Goal: Task Accomplishment & Management: Manage account settings

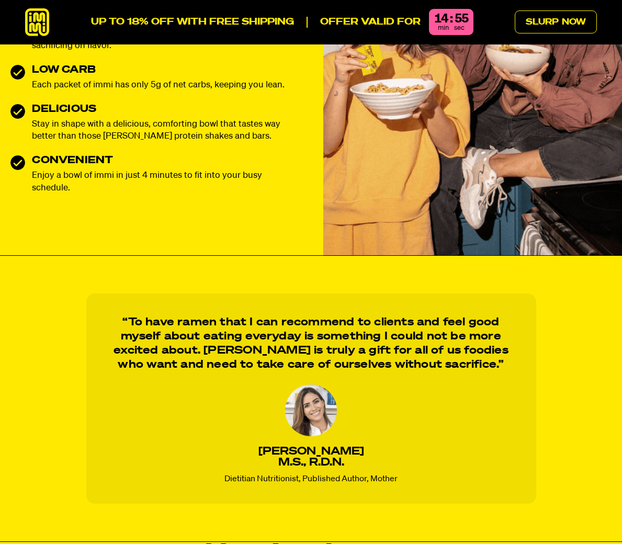
scroll to position [614, 0]
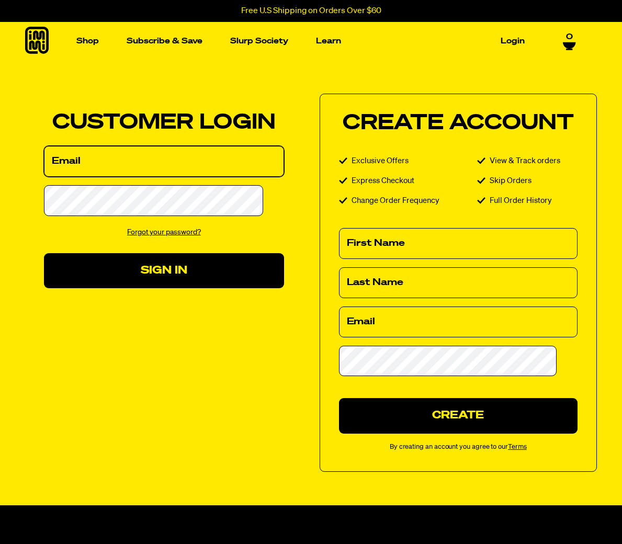
click at [176, 177] on input "Email" at bounding box center [164, 161] width 240 height 31
click at [162, 236] on link "Forgot your password?" at bounding box center [164, 232] width 74 height 7
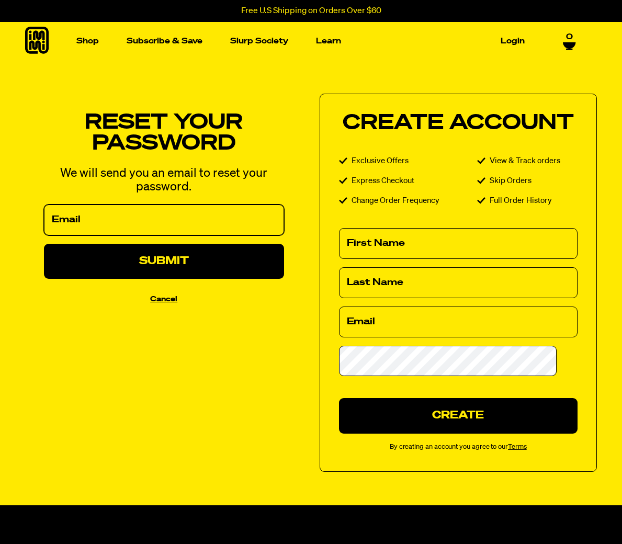
click at [121, 234] on input "Email" at bounding box center [164, 220] width 240 height 31
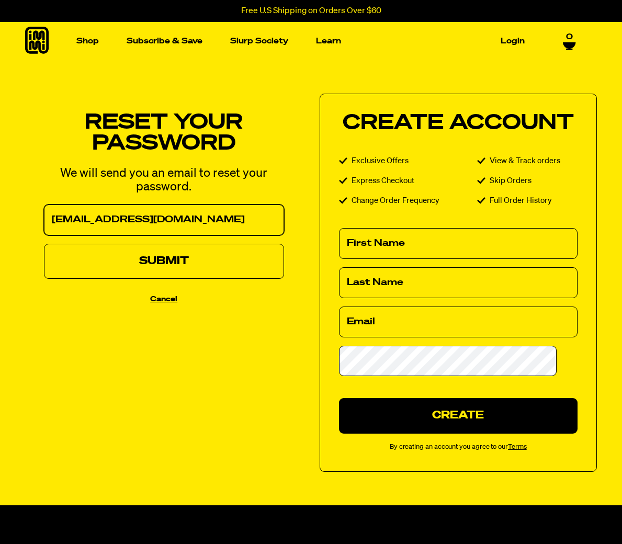
type input "b3sholar@hotmail.com"
click at [193, 271] on button "Submit" at bounding box center [164, 261] width 240 height 35
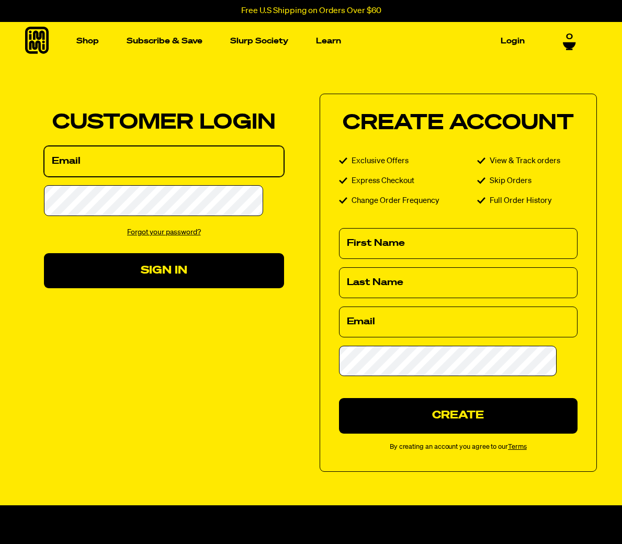
type input "[EMAIL_ADDRESS][DOMAIN_NAME]"
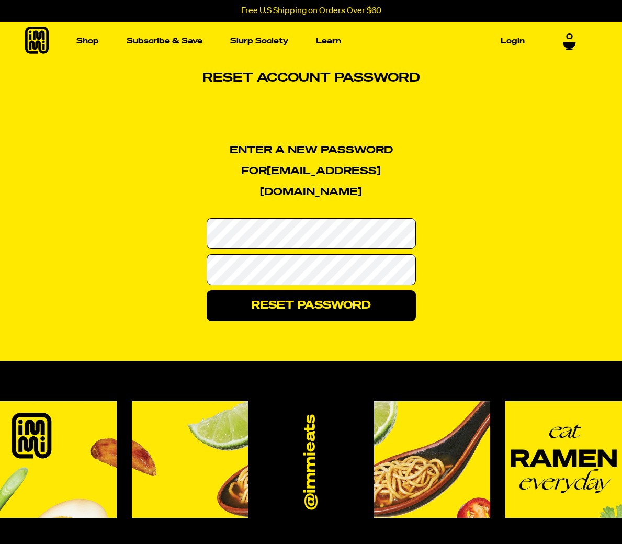
click at [550, 247] on section "Enter a new password for b3sholar@hotmail.com Password Confirm Password Reset P…" at bounding box center [311, 233] width 622 height 255
click at [501, 236] on div "Enter a new password for b3sholar@hotmail.com Password Confirm Password Reset P…" at bounding box center [311, 233] width 419 height 255
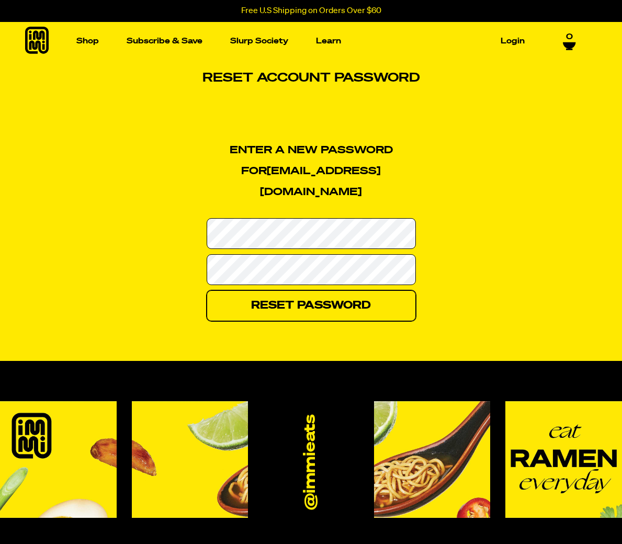
click at [313, 290] on input "Reset Password" at bounding box center [311, 305] width 209 height 31
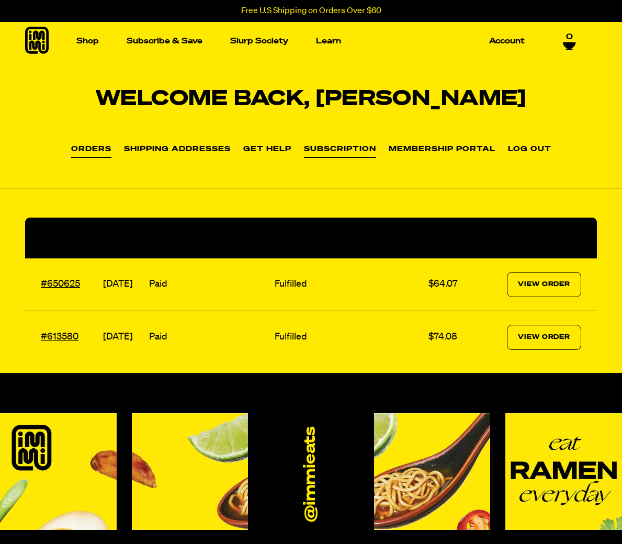
click at [361, 152] on link "Subscription" at bounding box center [340, 152] width 72 height 13
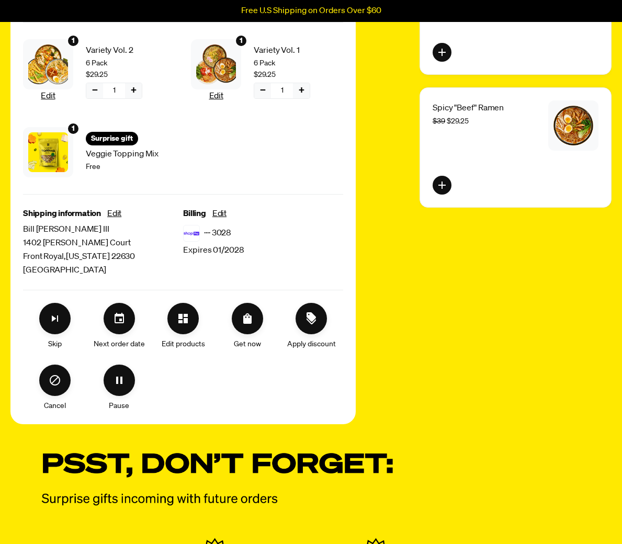
scroll to position [307, 0]
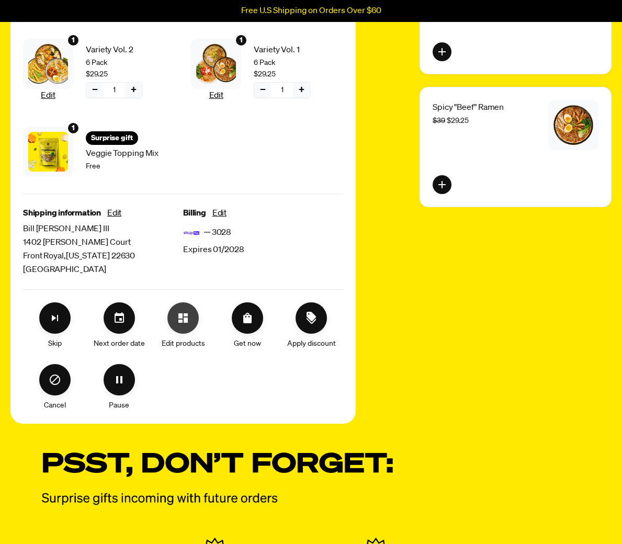
click at [182, 320] on icon "Edit products" at bounding box center [183, 318] width 13 height 13
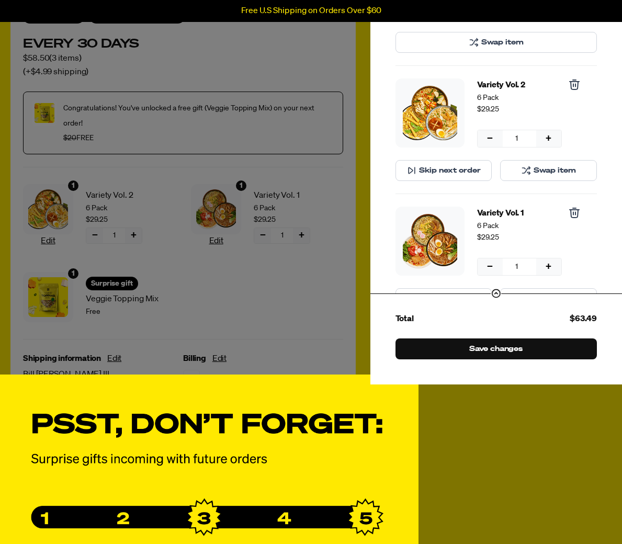
scroll to position [0, 0]
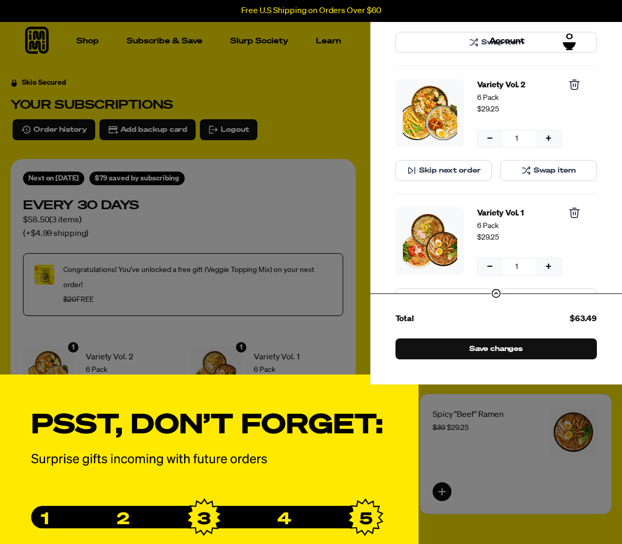
click at [317, 83] on div "Manage product(s) One-time Veggie Topping Mix $0 Swap item Variety Vol. 2 6 Pac…" at bounding box center [311, 272] width 622 height 864
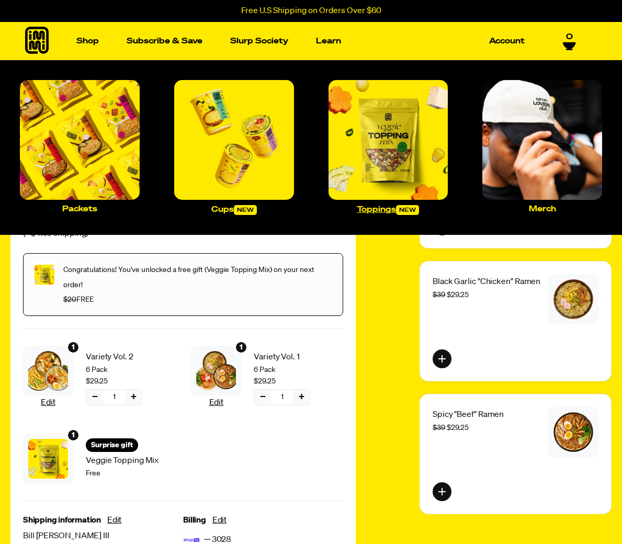
click at [404, 143] on img "Main navigation" at bounding box center [389, 140] width 120 height 120
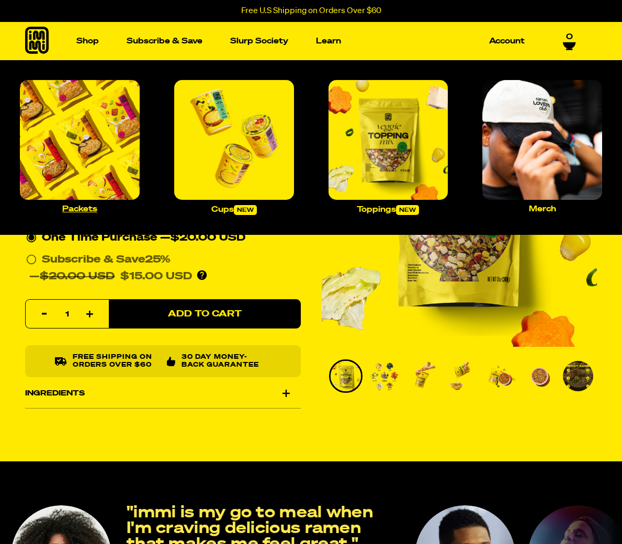
click at [105, 153] on img "Main navigation" at bounding box center [80, 140] width 120 height 120
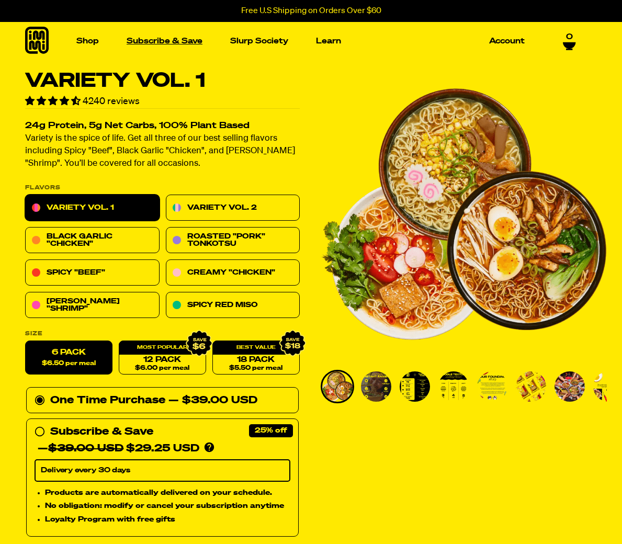
click at [169, 41] on link "Subscribe & Save" at bounding box center [164, 41] width 84 height 16
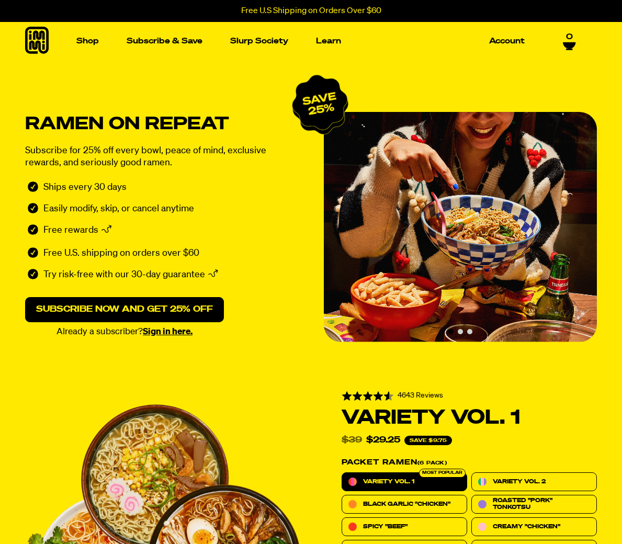
click at [569, 43] on icon at bounding box center [569, 45] width 13 height 6
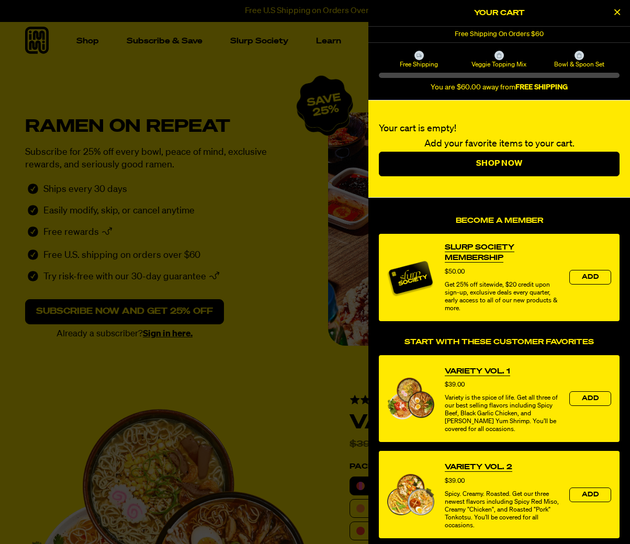
click at [284, 299] on div at bounding box center [315, 272] width 630 height 544
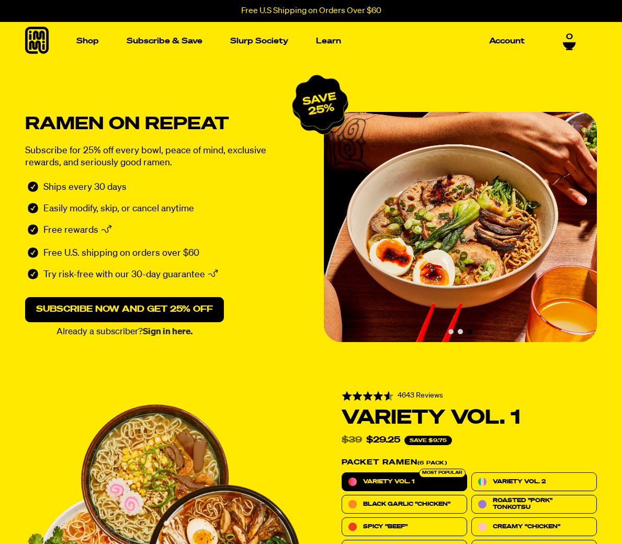
click at [157, 332] on link "Sign in here." at bounding box center [168, 332] width 50 height 9
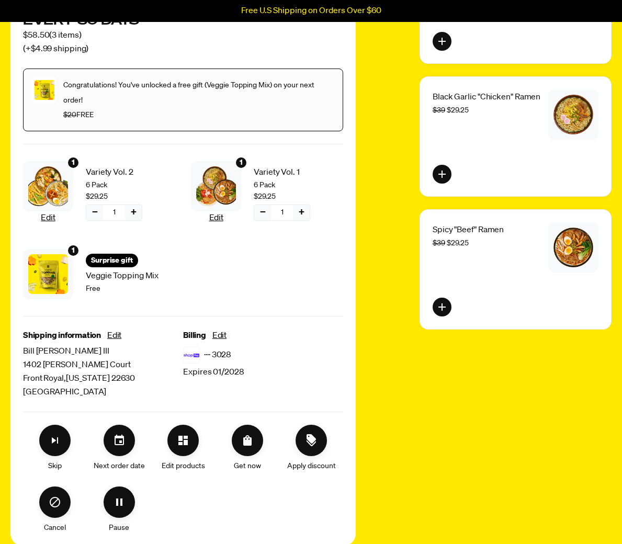
scroll to position [255, 0]
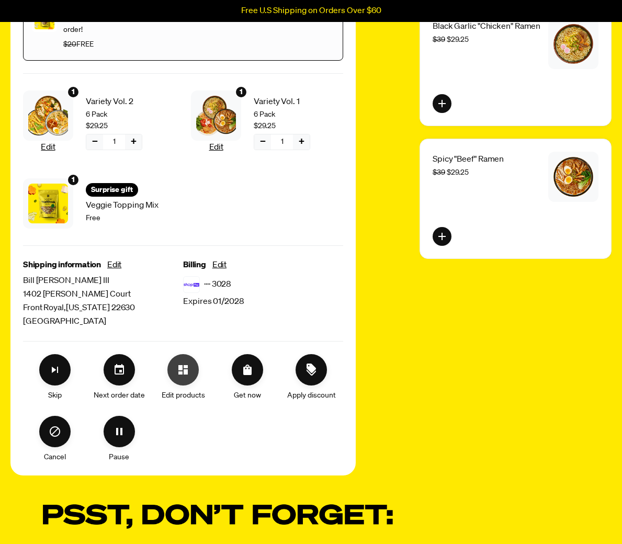
click at [187, 375] on icon "Edit products" at bounding box center [183, 370] width 13 height 13
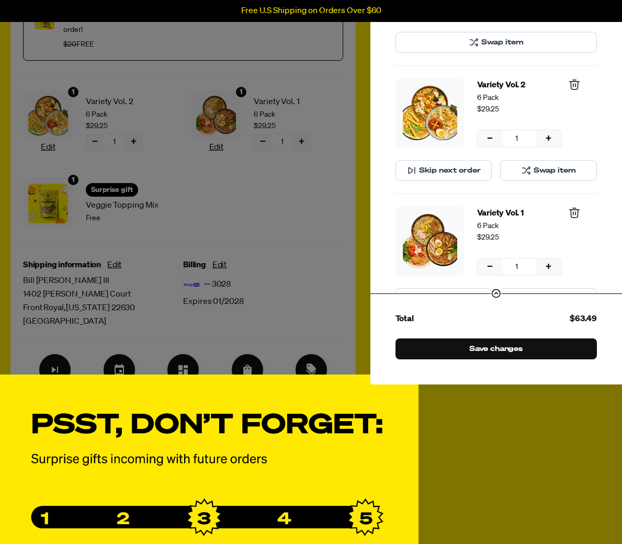
click at [536, 170] on span "Swap item" at bounding box center [555, 171] width 42 height 12
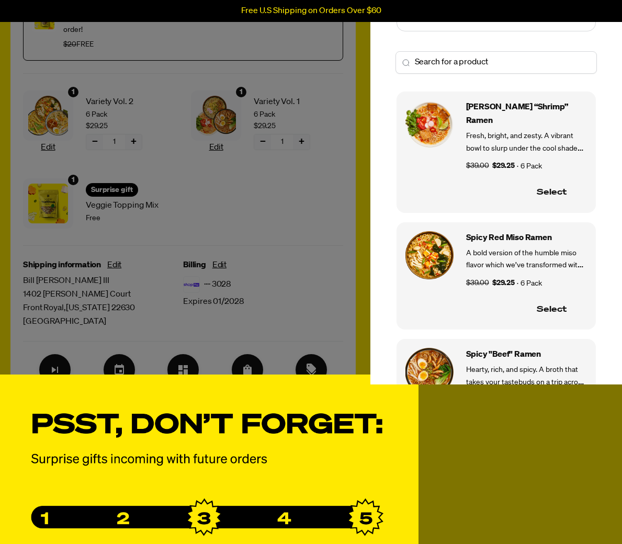
scroll to position [959, 0]
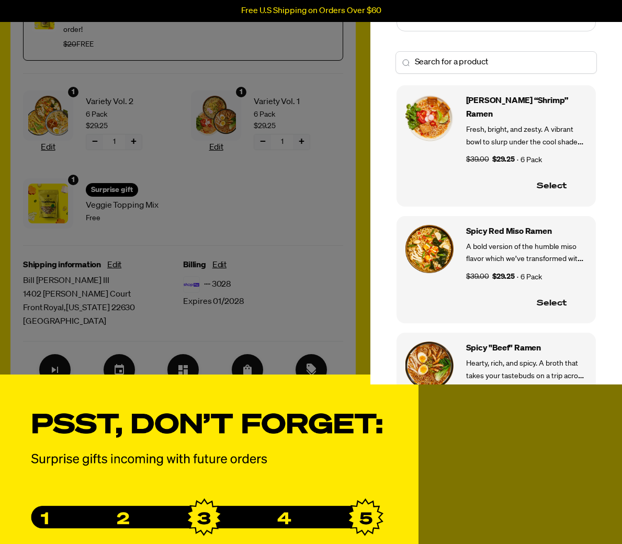
click at [555, 293] on button "Select" at bounding box center [551, 304] width 71 height 22
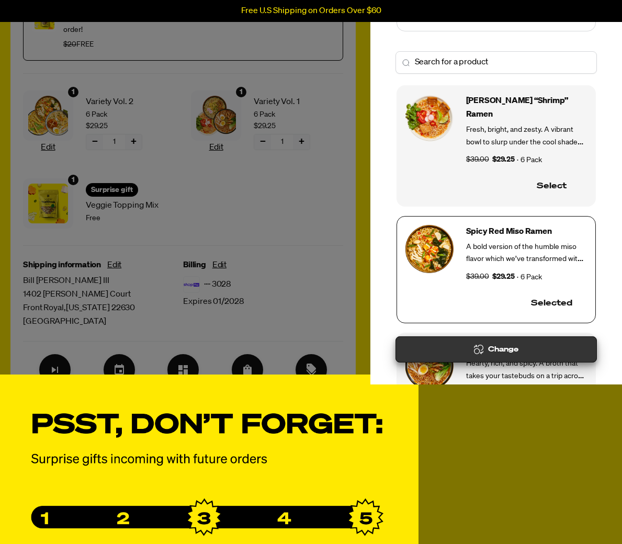
click at [511, 348] on div "Change" at bounding box center [497, 350] width 184 height 12
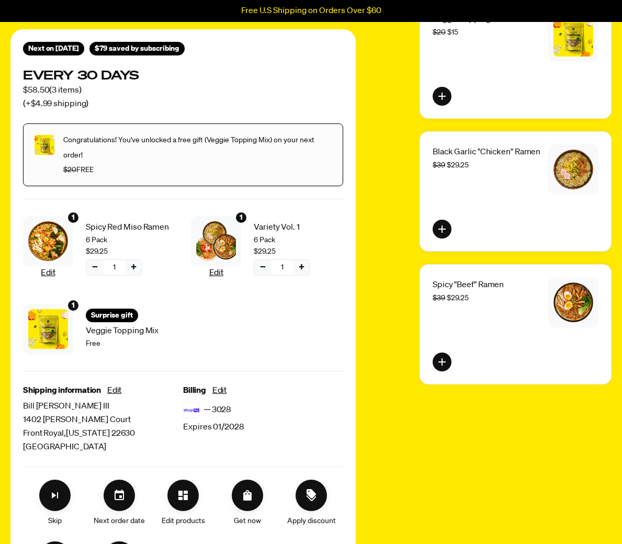
scroll to position [0, 0]
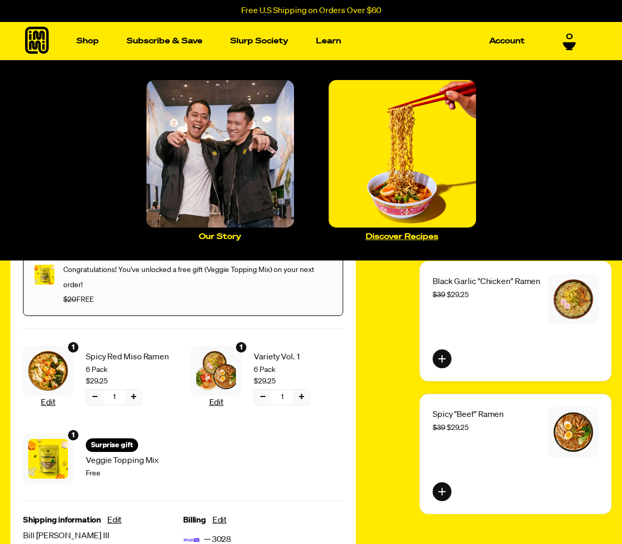
click at [411, 236] on p "Discover Recipes" at bounding box center [402, 237] width 73 height 8
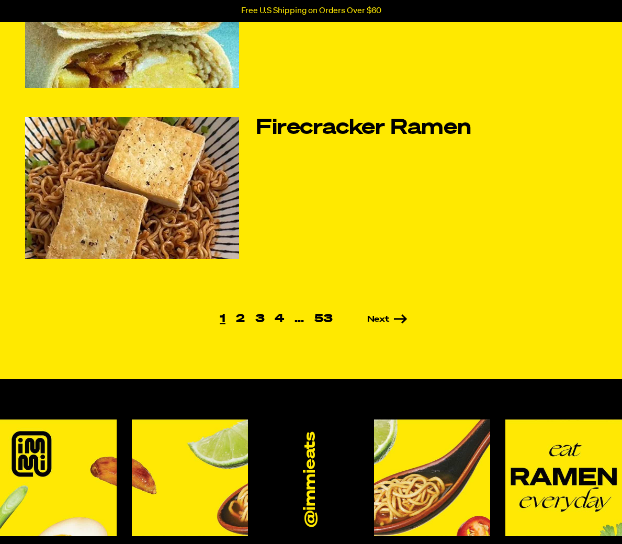
scroll to position [691, 0]
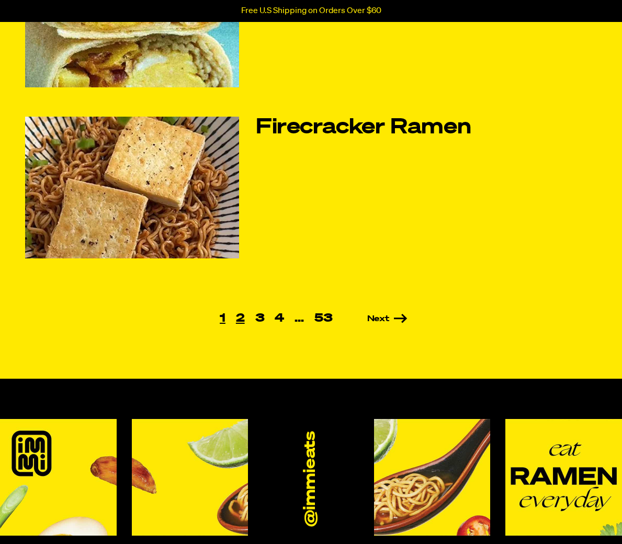
click at [241, 321] on link "2" at bounding box center [240, 319] width 19 height 12
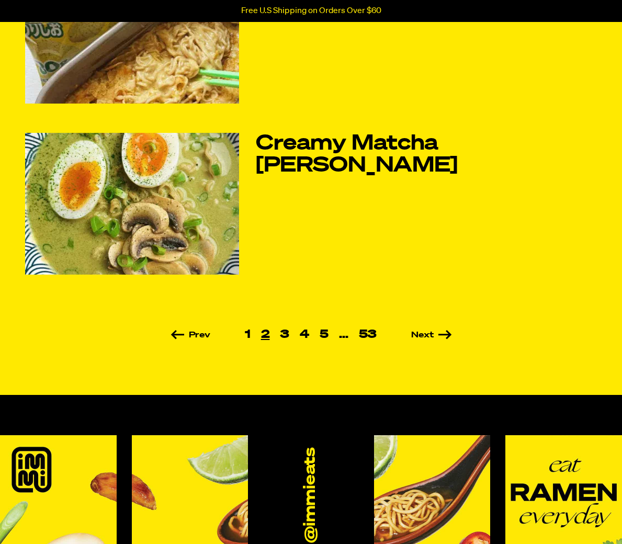
scroll to position [725, 0]
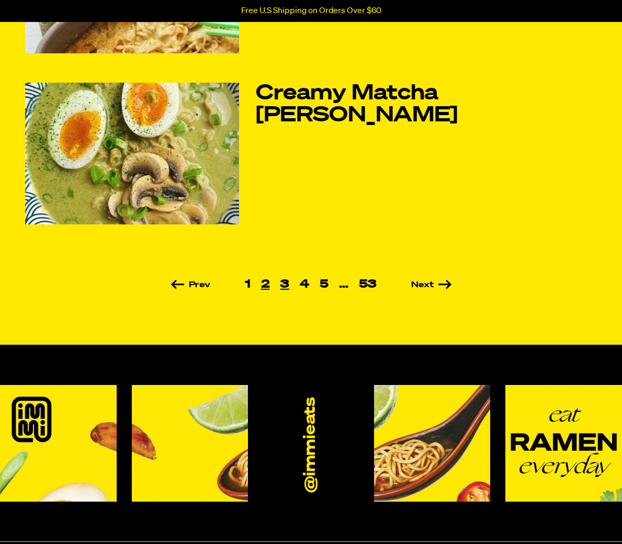
click at [287, 284] on link "3" at bounding box center [285, 285] width 20 height 12
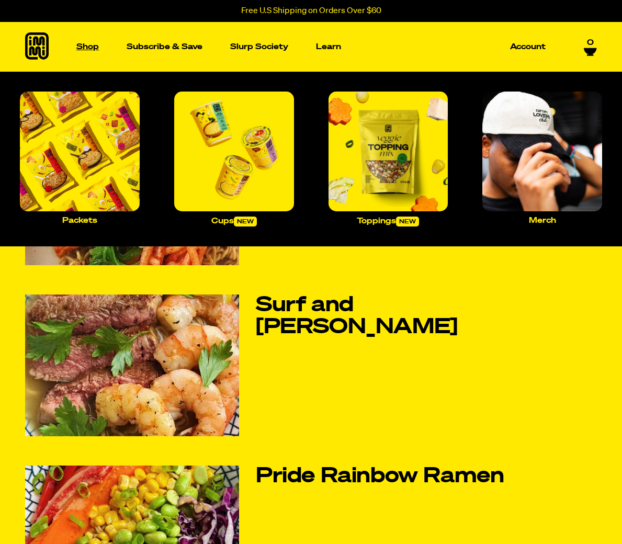
click at [86, 46] on p "Shop" at bounding box center [87, 47] width 23 height 8
click at [104, 185] on img "Main navigation" at bounding box center [80, 152] width 120 height 120
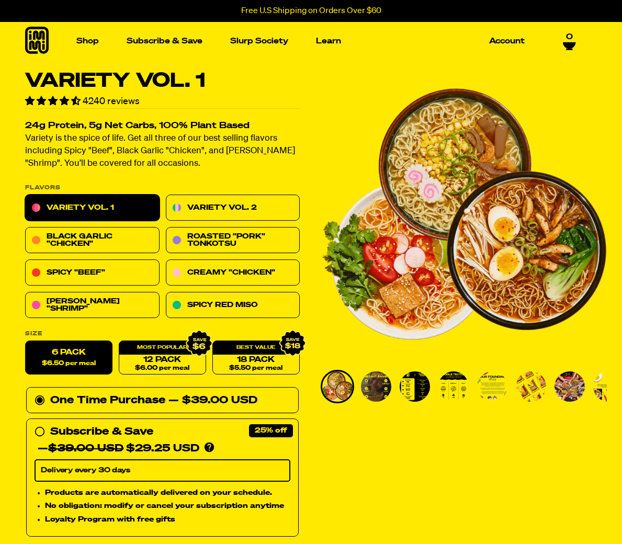
drag, startPoint x: 0, startPoint y: 0, endPoint x: 95, endPoint y: 209, distance: 229.8
click at [95, 209] on link "Variety Vol. 1" at bounding box center [92, 208] width 135 height 26
click at [568, 45] on icon at bounding box center [569, 44] width 13 height 6
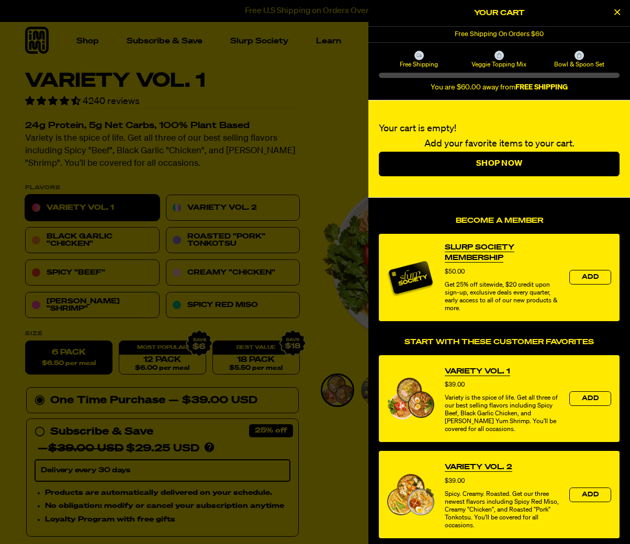
click at [582, 59] on div at bounding box center [579, 55] width 9 height 9
click at [618, 9] on icon "Close Cart" at bounding box center [617, 11] width 6 height 9
